Goal: Information Seeking & Learning: Learn about a topic

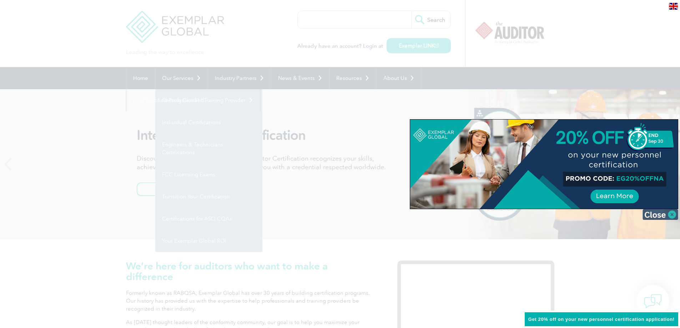
click at [659, 214] on img at bounding box center [660, 214] width 36 height 11
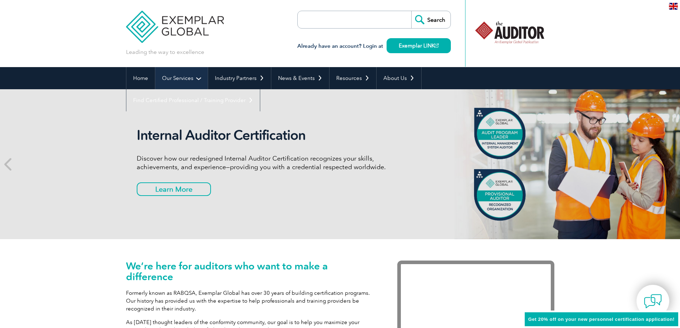
click at [196, 78] on link "Our Services" at bounding box center [181, 78] width 52 height 22
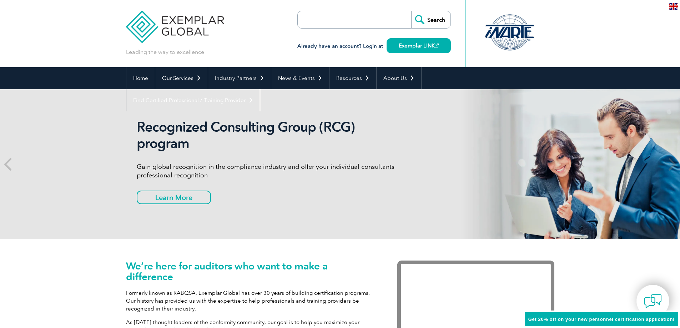
click at [329, 19] on input "search" at bounding box center [338, 19] width 75 height 17
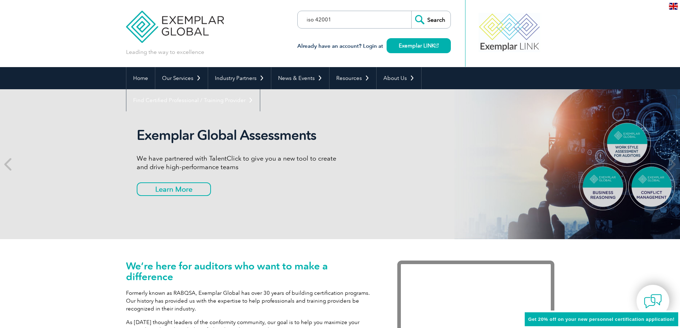
type input "iso 42001"
click at [411, 11] on input "Search" at bounding box center [430, 19] width 39 height 17
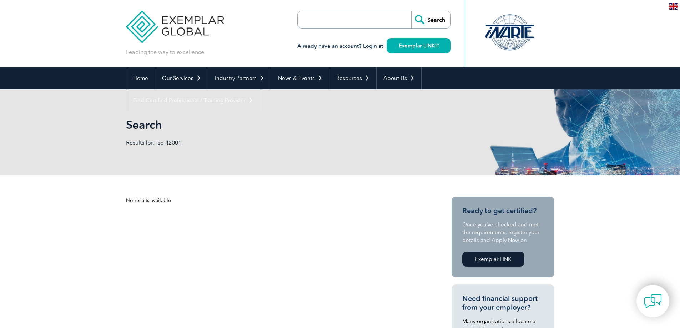
click at [334, 19] on input "search" at bounding box center [338, 19] width 75 height 17
type input "iso 27001"
click at [411, 11] on input "Search" at bounding box center [430, 19] width 39 height 17
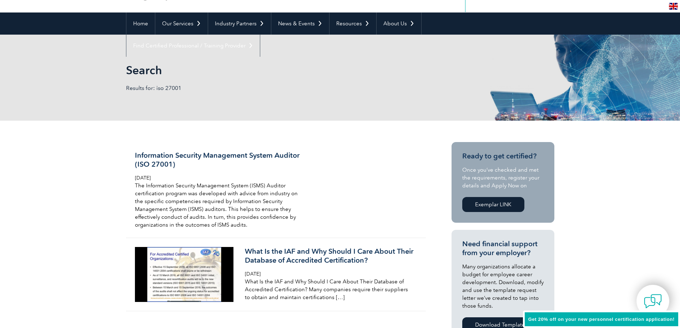
scroll to position [71, 0]
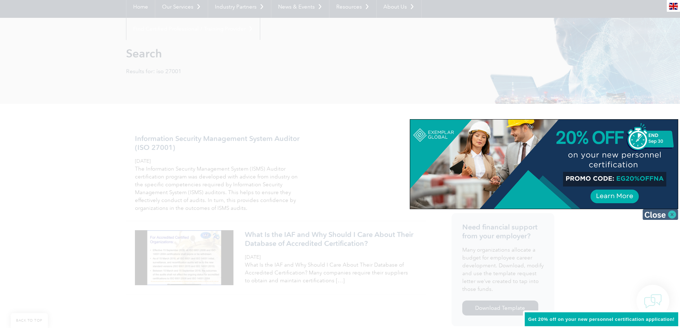
click at [670, 215] on img at bounding box center [660, 214] width 36 height 11
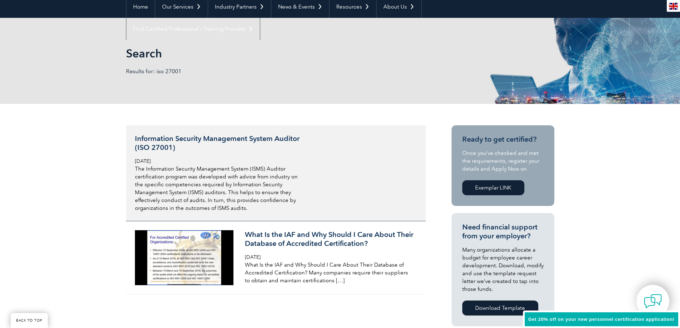
click at [183, 136] on h3 "Information Security Management System Auditor (ISO 27001)" at bounding box center [219, 143] width 169 height 18
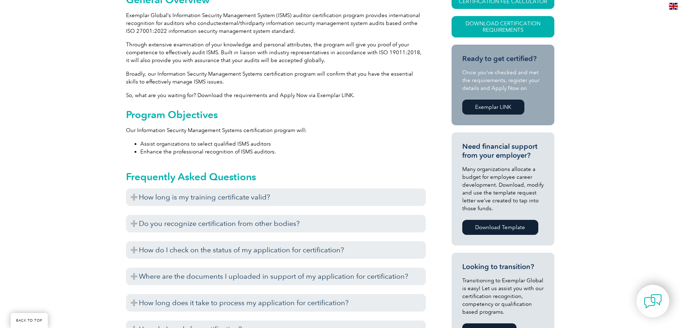
scroll to position [214, 0]
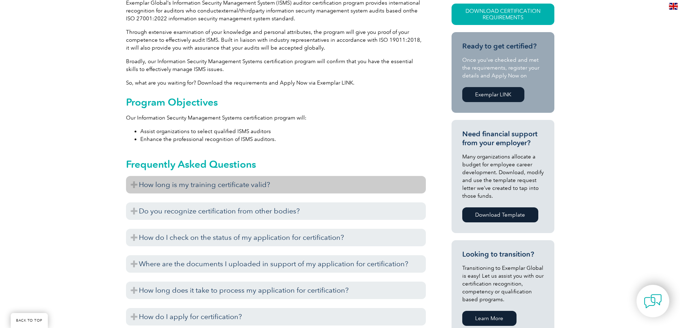
click at [214, 181] on h3 "How long is my training certificate valid?" at bounding box center [276, 184] width 300 height 17
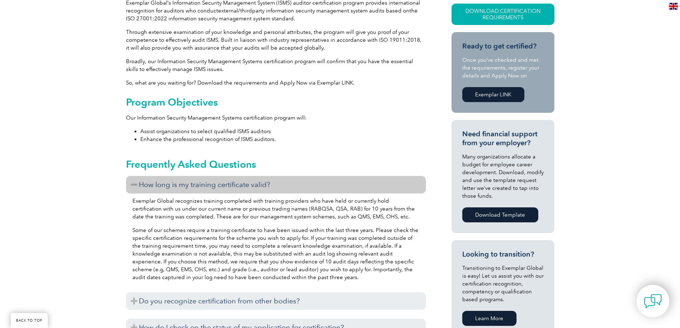
click at [214, 181] on h3 "How long is my training certificate valid?" at bounding box center [276, 184] width 300 height 17
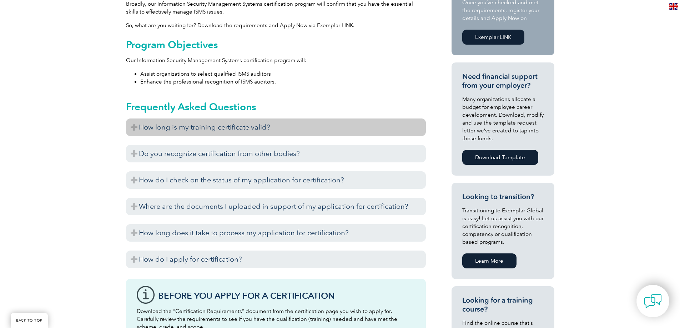
scroll to position [285, 0]
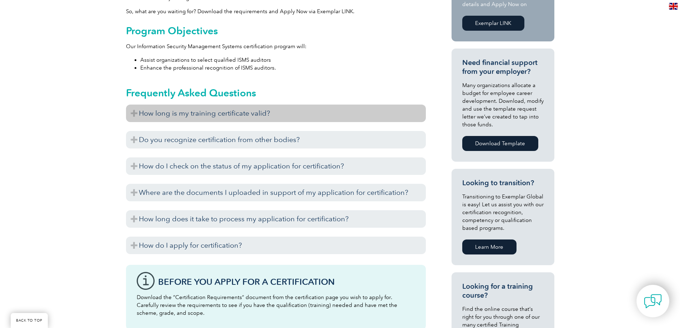
click at [195, 113] on h3 "How long is my training certificate valid?" at bounding box center [276, 113] width 300 height 17
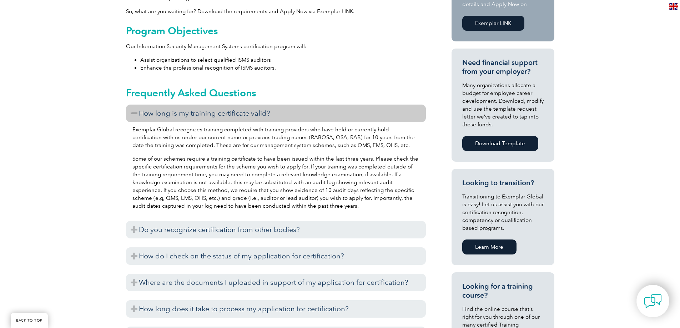
click at [196, 116] on h3 "How long is my training certificate valid?" at bounding box center [276, 113] width 300 height 17
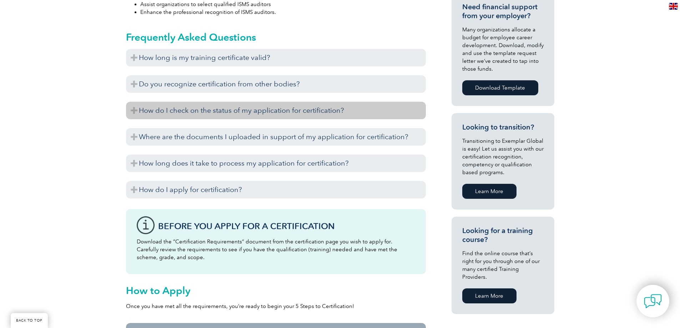
scroll to position [357, 0]
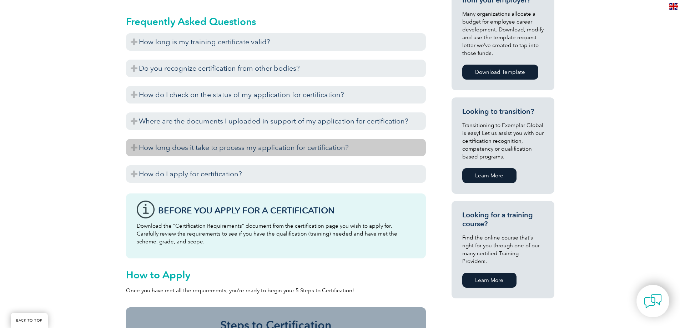
click at [199, 147] on h3 "How long does it take to process my application for certification?" at bounding box center [276, 147] width 300 height 17
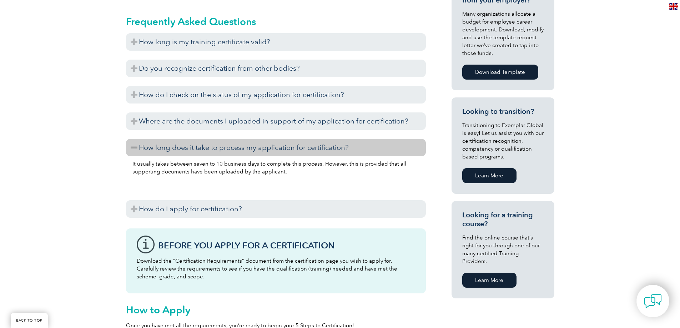
click at [199, 147] on h3 "How long does it take to process my application for certification?" at bounding box center [276, 147] width 300 height 17
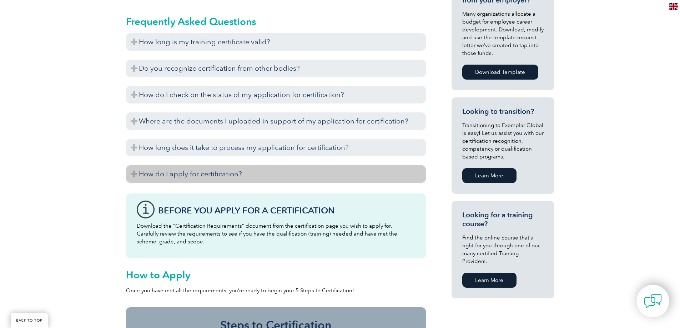
click at [199, 169] on h3 "How do I apply for certification?" at bounding box center [276, 173] width 300 height 17
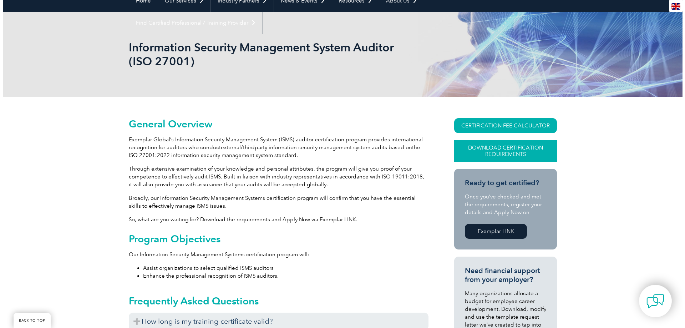
scroll to position [71, 0]
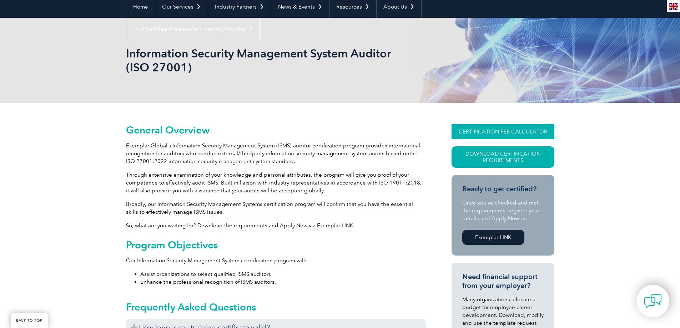
click at [483, 133] on link "CERTIFICATION FEE CALCULATOR" at bounding box center [502, 131] width 103 height 15
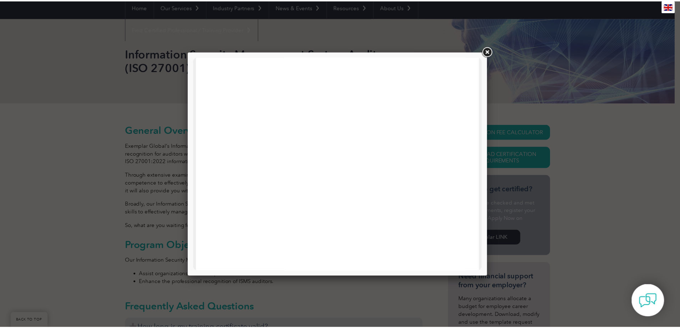
scroll to position [143, 0]
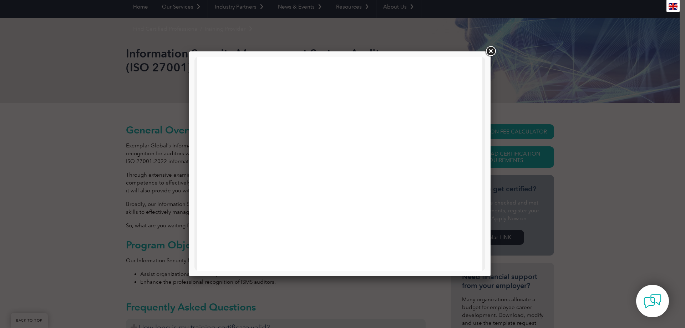
click at [490, 50] on link at bounding box center [490, 51] width 13 height 13
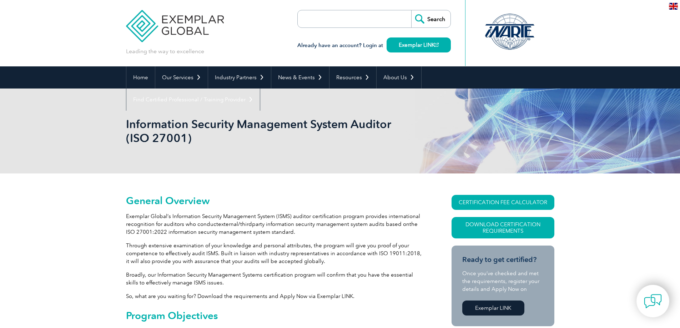
scroll to position [0, 0]
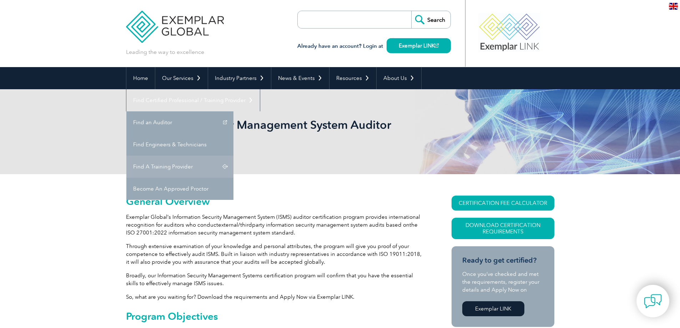
click at [233, 156] on link "Find A Training Provider" at bounding box center [179, 167] width 107 height 22
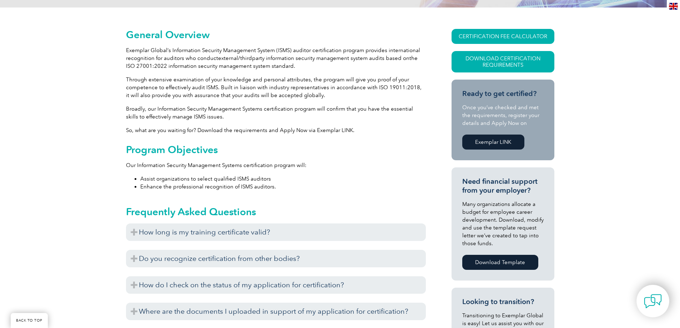
scroll to position [178, 0]
